Goal: Information Seeking & Learning: Check status

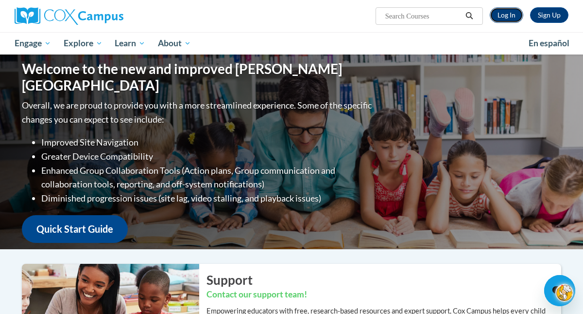
click at [499, 11] on link "Log In" at bounding box center [507, 15] width 34 height 16
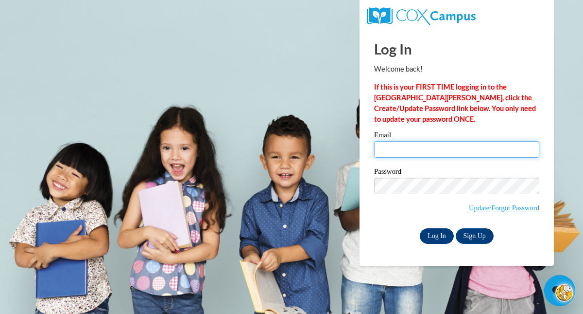
type input "[EMAIL_ADDRESS][DOMAIN_NAME]"
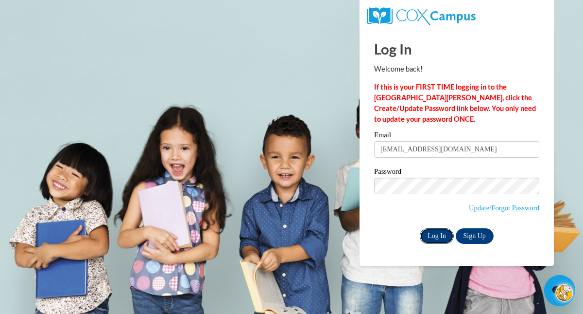
click at [429, 230] on input "Log In" at bounding box center [437, 236] width 34 height 16
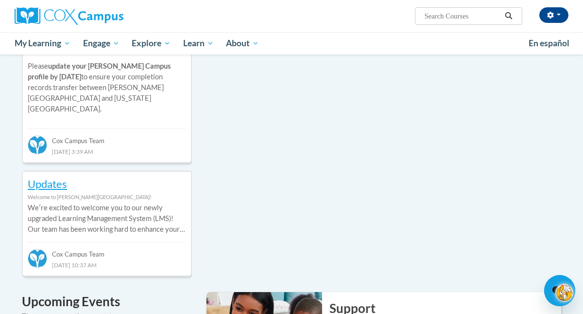
scroll to position [413, 0]
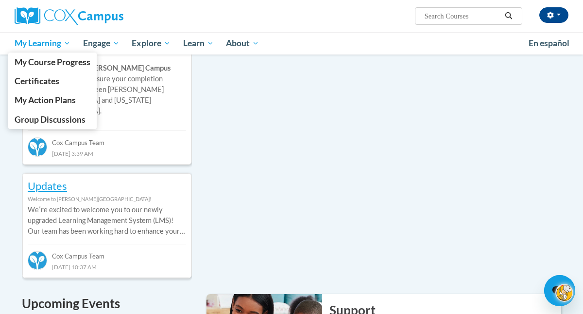
click at [54, 45] on span "My Learning" at bounding box center [43, 43] width 56 height 12
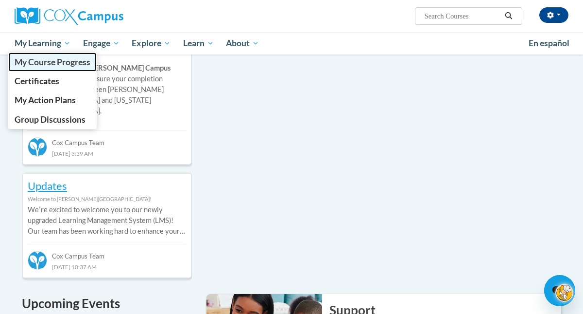
click at [58, 60] on span "My Course Progress" at bounding box center [53, 62] width 76 height 10
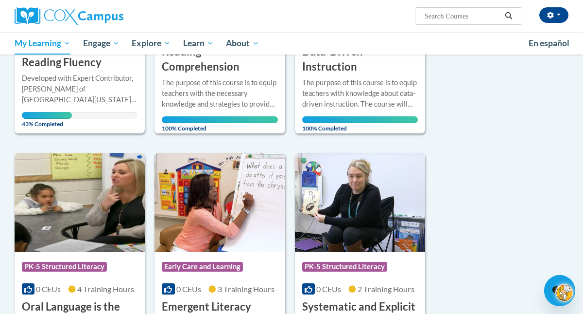
scroll to position [240, 0]
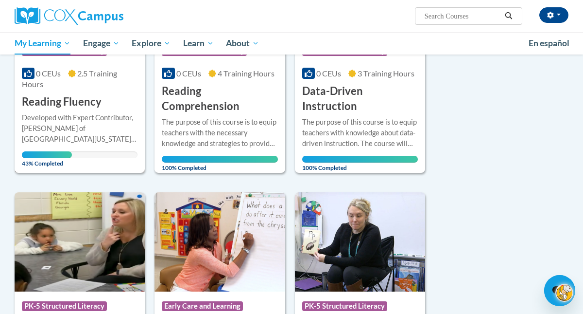
click at [62, 156] on span "43% Completed" at bounding box center [47, 159] width 50 height 16
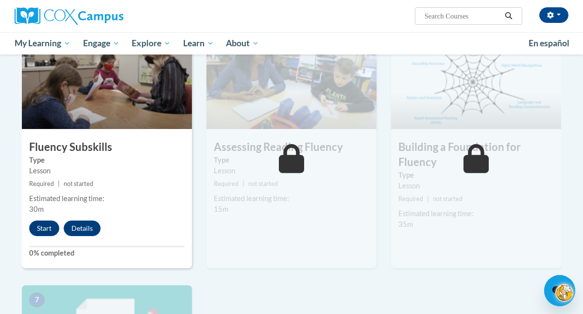
scroll to position [491, 1]
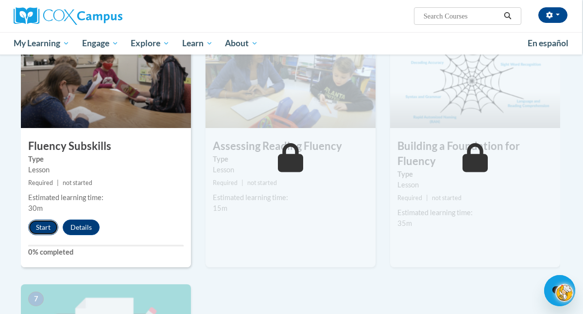
click at [49, 226] on button "Start" at bounding box center [43, 227] width 30 height 16
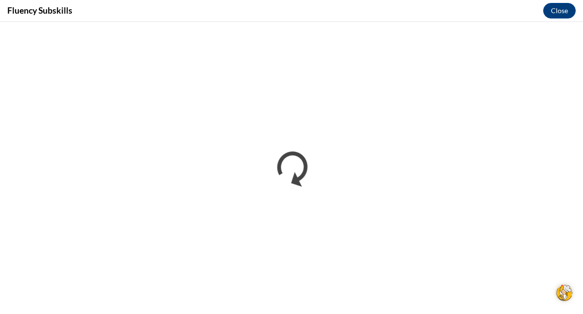
scroll to position [0, 0]
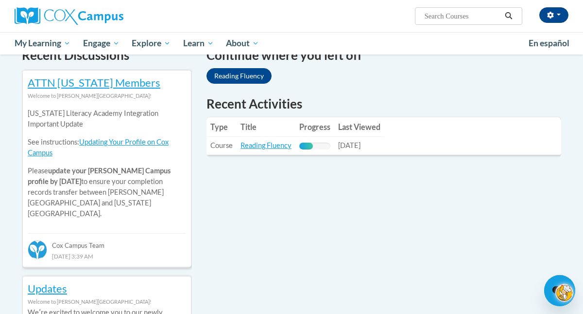
scroll to position [309, 0]
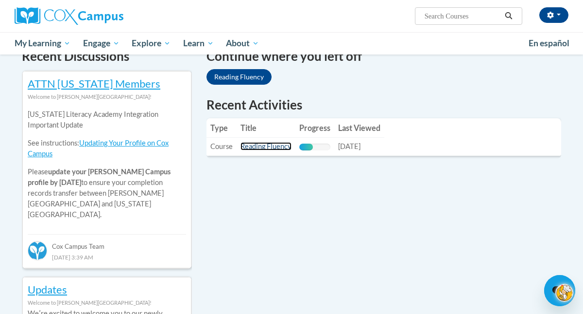
click at [276, 148] on link "Reading Fluency" at bounding box center [266, 146] width 51 height 8
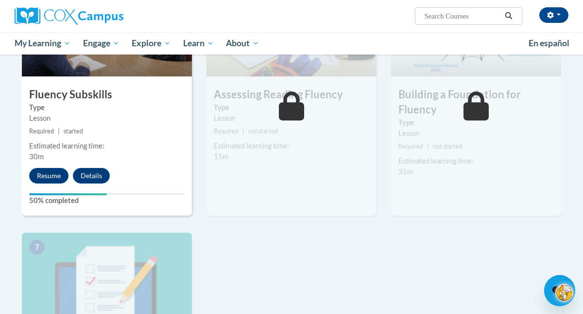
scroll to position [592, 0]
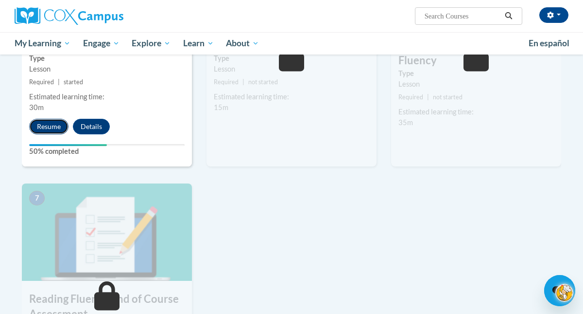
click at [57, 126] on button "Resume" at bounding box center [48, 127] width 39 height 16
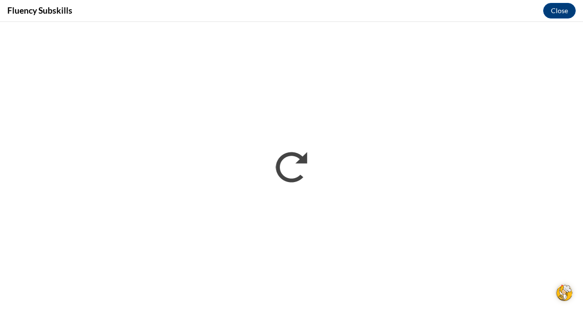
scroll to position [0, 0]
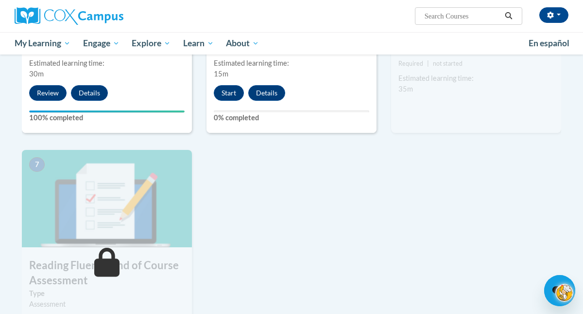
scroll to position [593, 0]
